Goal: Information Seeking & Learning: Learn about a topic

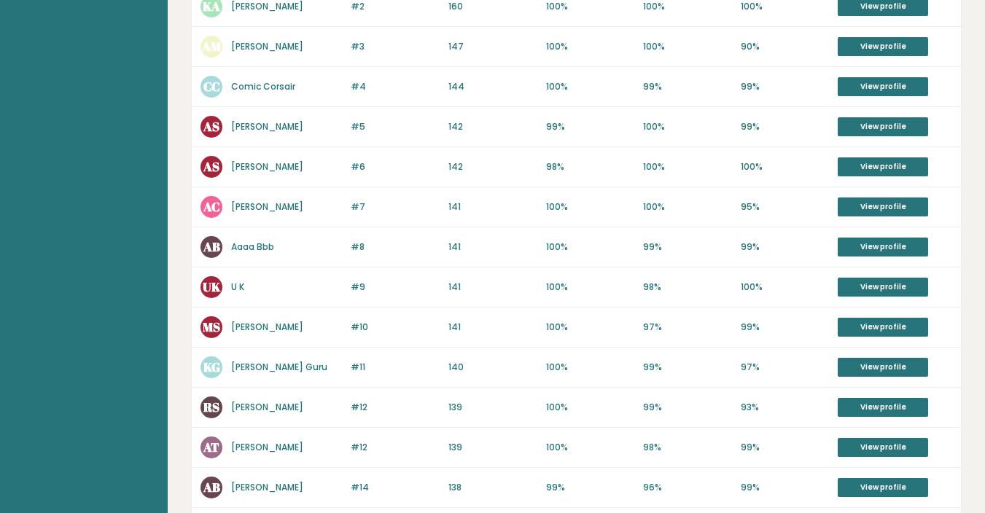
scroll to position [317, 0]
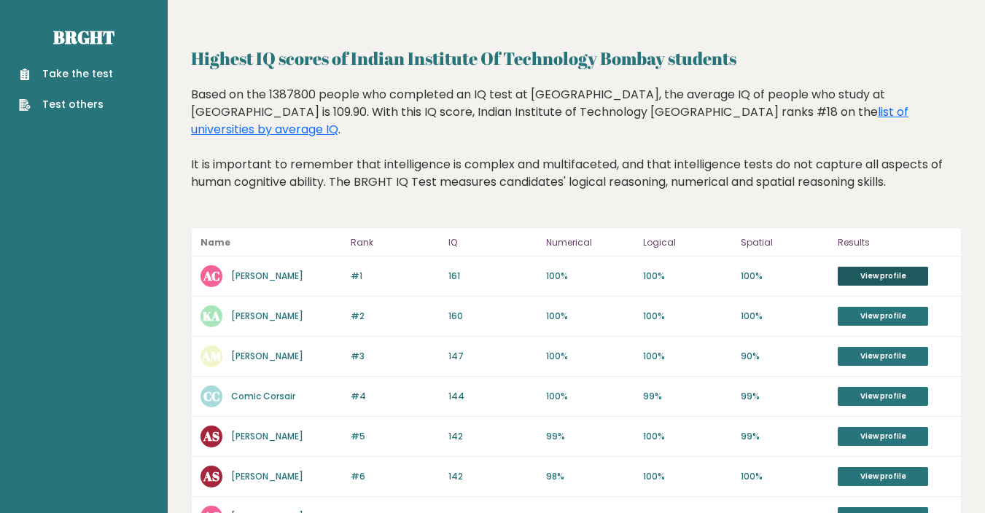
click at [868, 276] on link "View profile" at bounding box center [883, 276] width 90 height 19
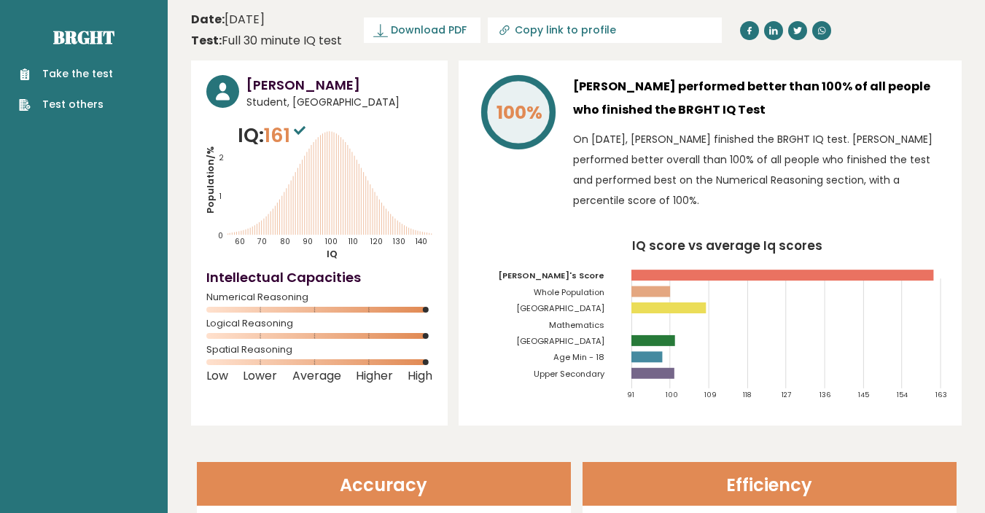
click at [300, 128] on icon at bounding box center [300, 130] width 12 height 9
click at [292, 131] on span "161" at bounding box center [286, 135] width 45 height 27
